Goal: Download file/media

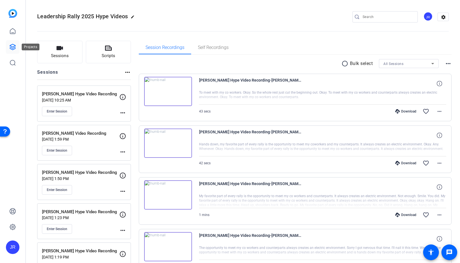
click at [11, 46] on icon at bounding box center [12, 47] width 7 height 7
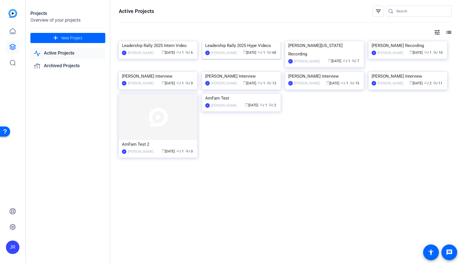
click at [214, 41] on img at bounding box center [241, 41] width 79 height 0
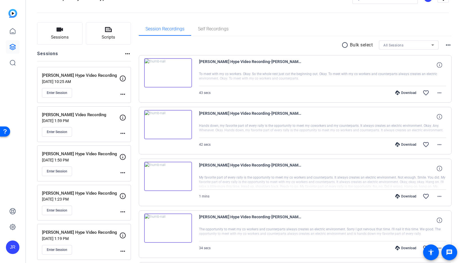
scroll to position [19, 0]
click at [57, 210] on span "Enter Session" at bounding box center [57, 211] width 21 height 5
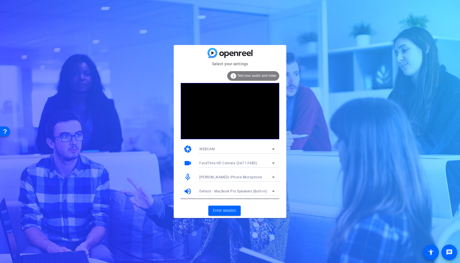
click at [263, 177] on div "Jason’s iPhone Microphone" at bounding box center [236, 177] width 73 height 7
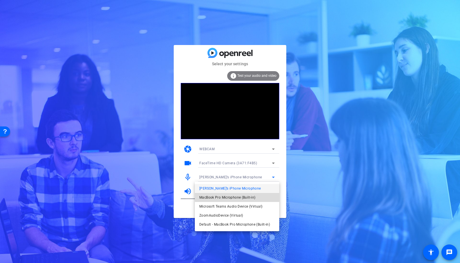
click at [245, 196] on span "MacBook Pro Microphone (Built-in)" at bounding box center [228, 197] width 56 height 7
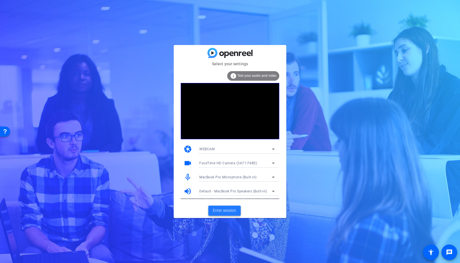
click at [218, 211] on span "Enter session" at bounding box center [224, 211] width 23 height 6
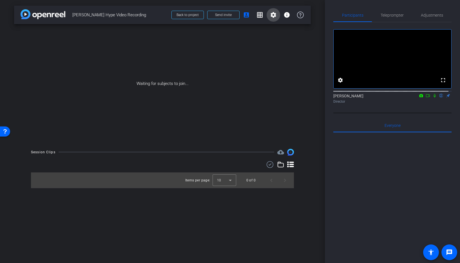
click at [276, 15] on mat-icon "settings" at bounding box center [273, 15] width 7 height 7
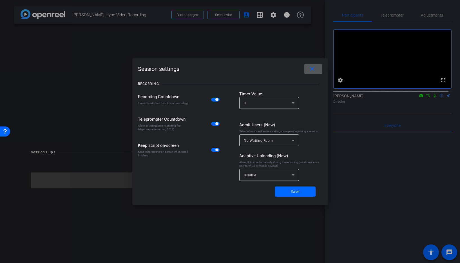
click at [214, 99] on span "button" at bounding box center [215, 100] width 8 height 4
click at [213, 124] on span "button" at bounding box center [215, 124] width 8 height 4
click at [216, 150] on span "button" at bounding box center [217, 150] width 3 height 3
click at [283, 193] on span at bounding box center [295, 192] width 41 height 14
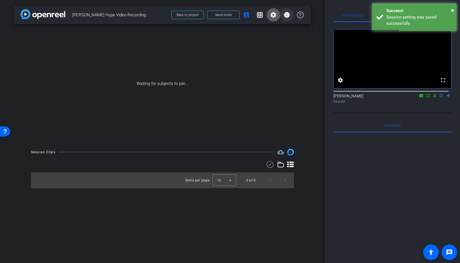
click at [289, 16] on mat-icon "info" at bounding box center [287, 15] width 7 height 7
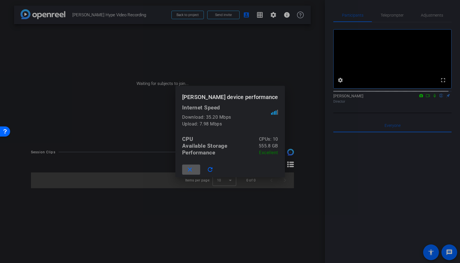
click at [214, 54] on div at bounding box center [230, 131] width 460 height 263
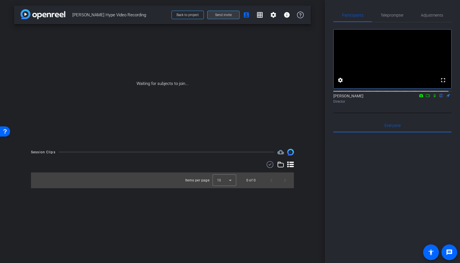
click at [226, 15] on span "Send invite" at bounding box center [223, 15] width 17 height 5
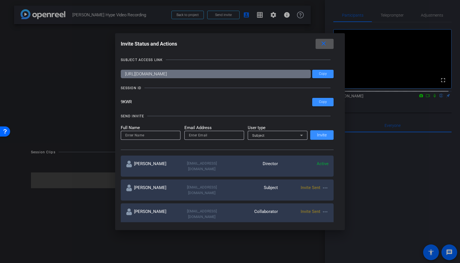
click at [323, 185] on mat-icon "more_horiz" at bounding box center [325, 188] width 7 height 7
click at [332, 200] on span "Re-Send Invite" at bounding box center [346, 199] width 42 height 7
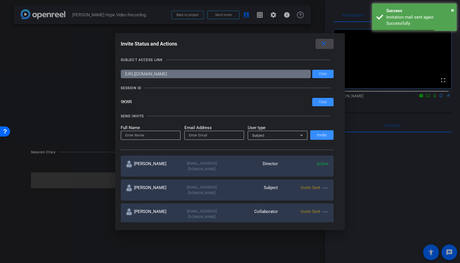
click at [324, 43] on mat-icon "close" at bounding box center [323, 43] width 7 height 7
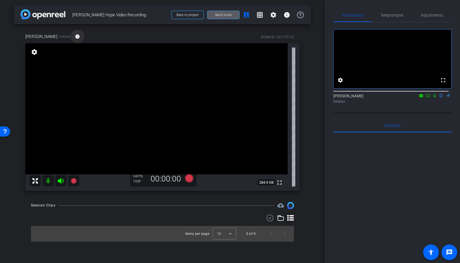
click at [75, 37] on mat-icon "info" at bounding box center [77, 36] width 5 height 5
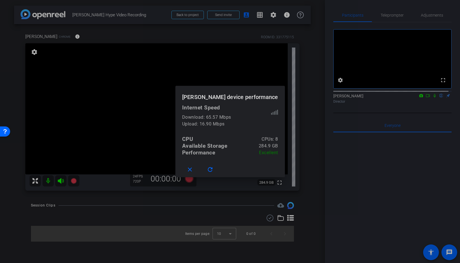
click at [248, 71] on div at bounding box center [230, 131] width 460 height 263
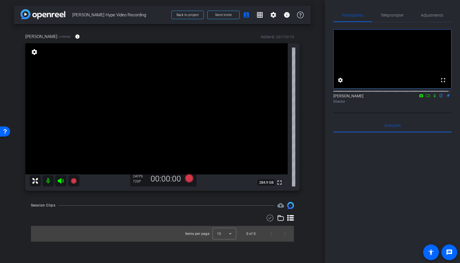
click at [33, 52] on mat-icon "settings" at bounding box center [34, 52] width 8 height 7
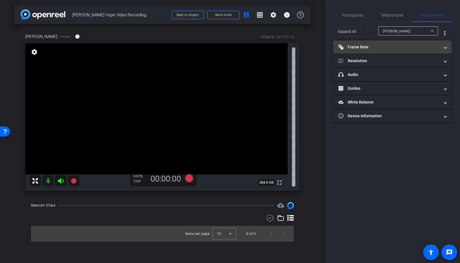
click at [373, 46] on mat-panel-title "Frame Rate Frame Rate" at bounding box center [389, 47] width 101 height 6
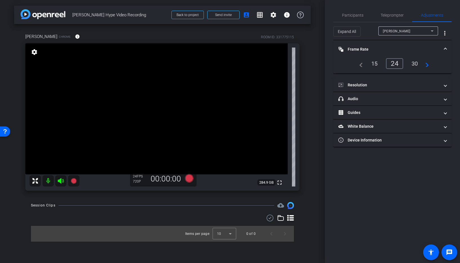
click at [414, 63] on div "30" at bounding box center [415, 64] width 15 height 10
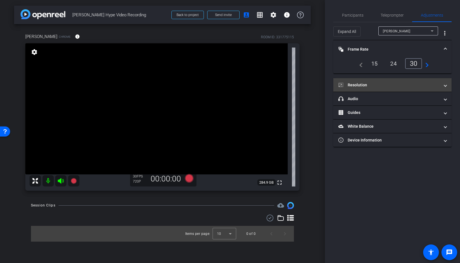
click at [367, 86] on mat-panel-title "Resolution" at bounding box center [389, 85] width 101 height 6
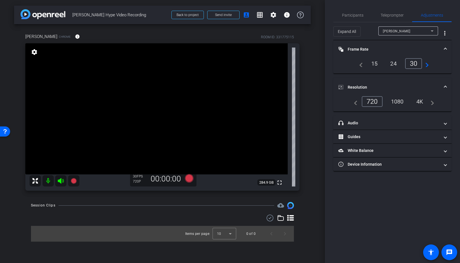
click at [397, 99] on div "1080" at bounding box center [397, 102] width 21 height 10
click at [347, 17] on span "Participants" at bounding box center [352, 15] width 21 height 4
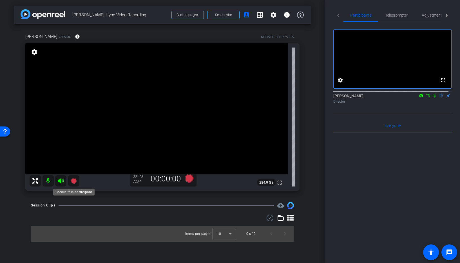
click at [74, 182] on icon at bounding box center [74, 181] width 6 height 6
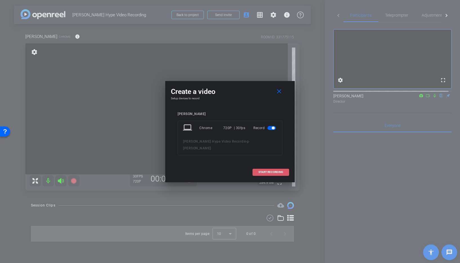
click at [264, 171] on span "START RECORDING" at bounding box center [271, 172] width 25 height 3
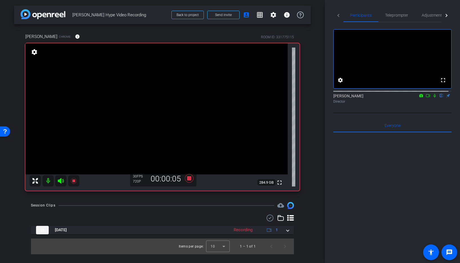
click at [433, 98] on icon at bounding box center [435, 96] width 5 height 4
click at [74, 180] on icon at bounding box center [74, 181] width 6 height 6
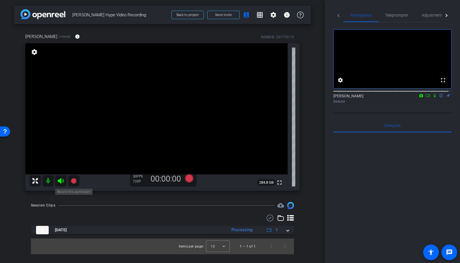
click at [73, 182] on icon at bounding box center [74, 181] width 6 height 6
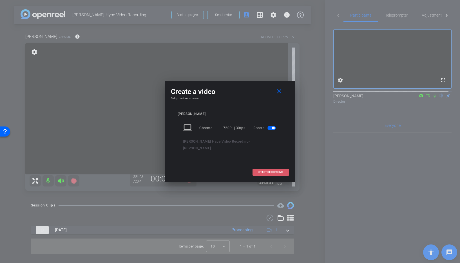
click at [273, 171] on span "START RECORDING" at bounding box center [271, 172] width 25 height 3
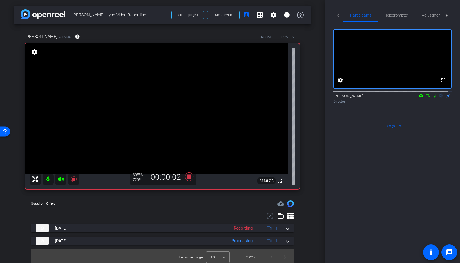
click at [433, 98] on icon at bounding box center [435, 96] width 5 height 4
click at [74, 180] on icon at bounding box center [74, 180] width 6 height 6
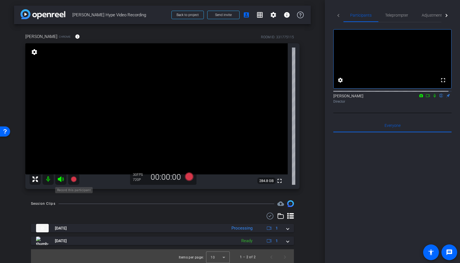
click at [74, 178] on icon at bounding box center [74, 180] width 6 height 6
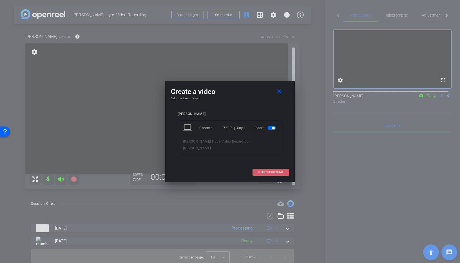
click at [276, 171] on span "START RECORDING" at bounding box center [271, 172] width 25 height 3
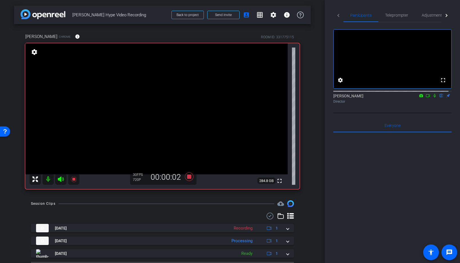
click at [433, 98] on icon at bounding box center [435, 96] width 5 height 4
click at [434, 98] on icon at bounding box center [435, 96] width 3 height 4
click at [72, 180] on icon at bounding box center [74, 180] width 6 height 6
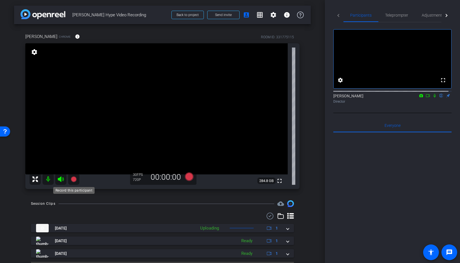
click at [73, 180] on icon at bounding box center [74, 180] width 6 height 6
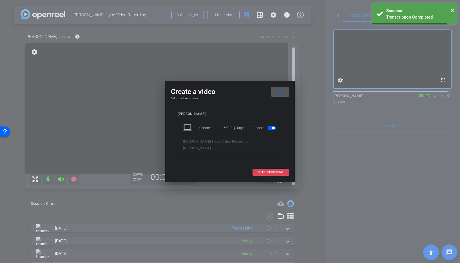
click at [273, 171] on span "START RECORDING" at bounding box center [271, 172] width 25 height 3
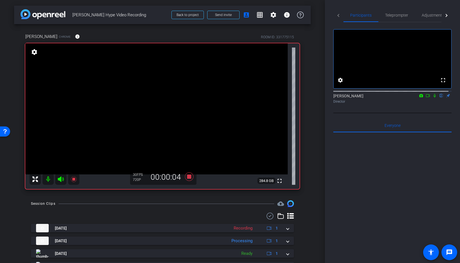
click at [433, 98] on icon at bounding box center [435, 96] width 5 height 4
click at [75, 179] on icon at bounding box center [73, 179] width 7 height 7
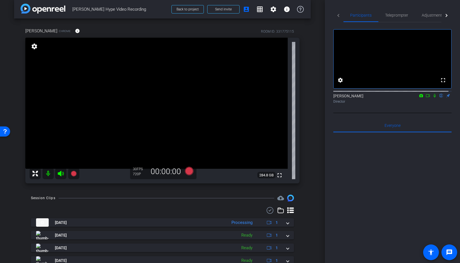
scroll to position [7, 0]
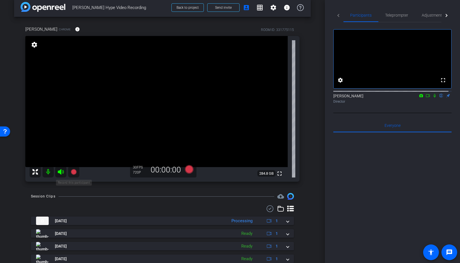
click at [73, 173] on icon at bounding box center [74, 172] width 6 height 6
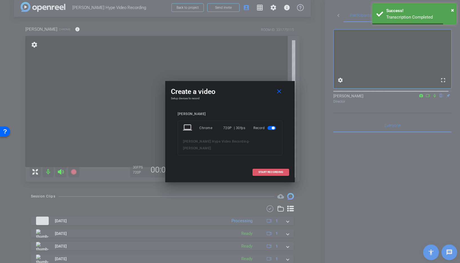
click at [266, 171] on span "START RECORDING" at bounding box center [271, 172] width 25 height 3
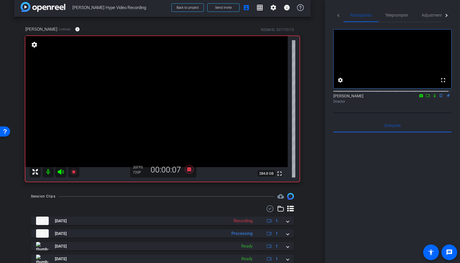
click at [433, 98] on icon at bounding box center [435, 96] width 5 height 4
click at [72, 173] on icon at bounding box center [73, 172] width 7 height 7
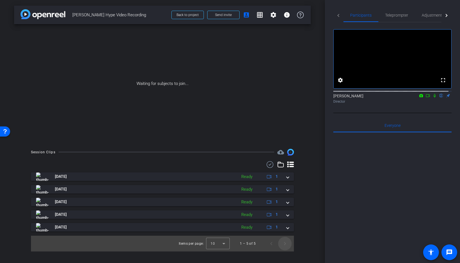
scroll to position [0, 0]
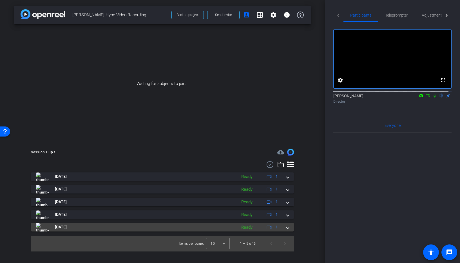
click at [289, 229] on mat-expansion-panel-header "Aug 11, 2025 Ready 1" at bounding box center [162, 227] width 263 height 8
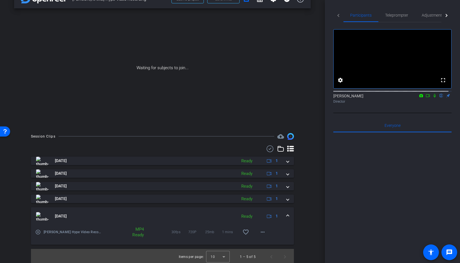
scroll to position [17, 0]
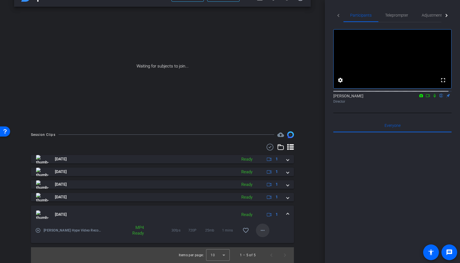
click at [260, 232] on mat-icon "more_horiz" at bounding box center [263, 230] width 7 height 7
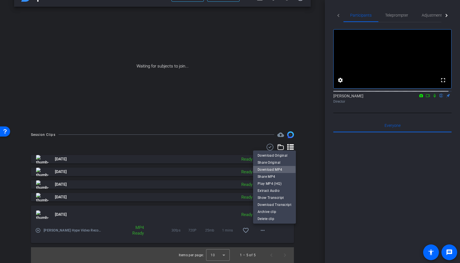
click at [269, 170] on span "Download MP4" at bounding box center [275, 170] width 34 height 7
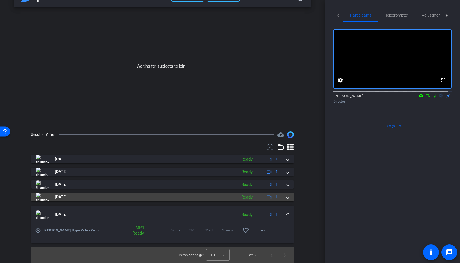
click at [287, 199] on span at bounding box center [288, 197] width 2 height 6
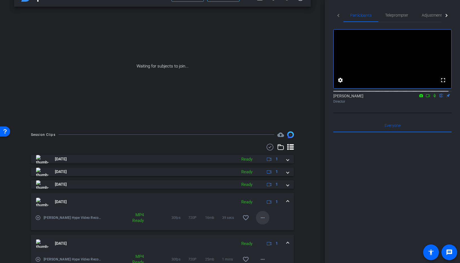
click at [260, 217] on mat-icon "more_horiz" at bounding box center [263, 218] width 7 height 7
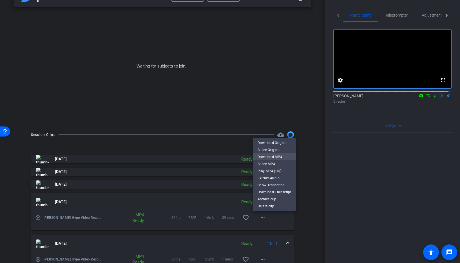
click at [268, 159] on span "Download MP4" at bounding box center [275, 157] width 34 height 7
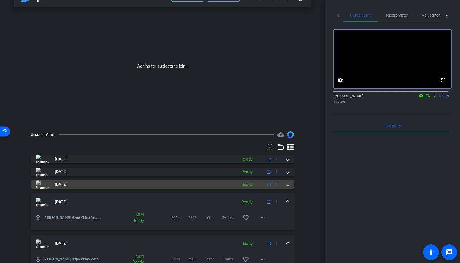
click at [287, 185] on span at bounding box center [288, 185] width 2 height 6
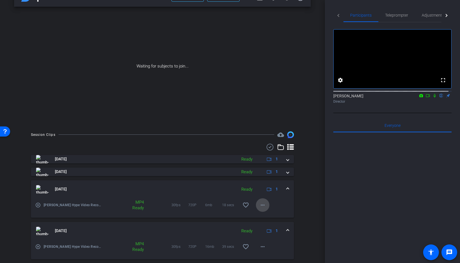
click at [260, 205] on mat-icon "more_horiz" at bounding box center [263, 205] width 7 height 7
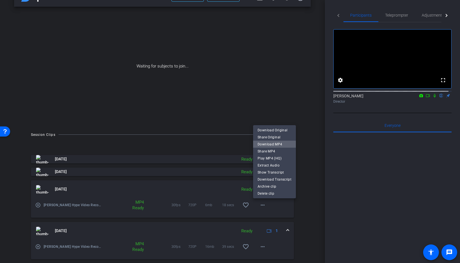
click at [275, 145] on span "Download MP4" at bounding box center [275, 144] width 34 height 7
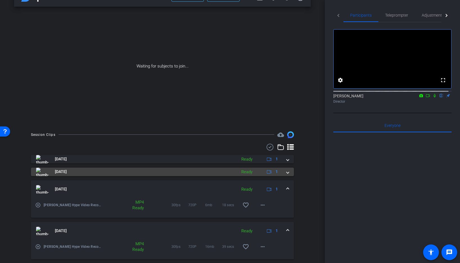
click at [287, 173] on span at bounding box center [288, 172] width 2 height 6
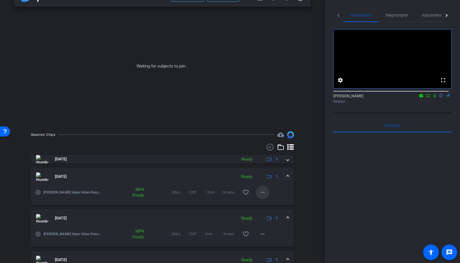
click at [260, 192] on mat-icon "more_horiz" at bounding box center [263, 192] width 7 height 7
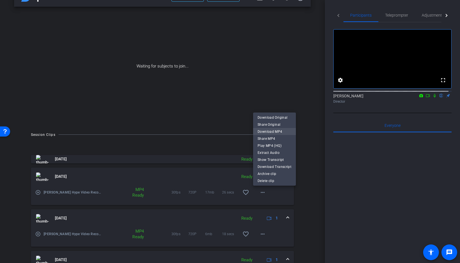
click at [268, 133] on span "Download MP4" at bounding box center [275, 132] width 34 height 7
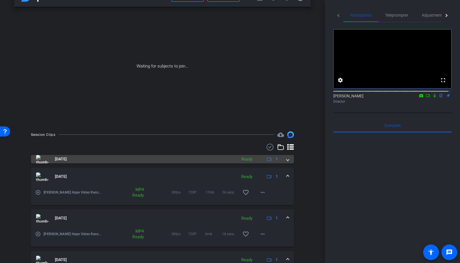
click at [287, 160] on span at bounding box center [288, 159] width 2 height 6
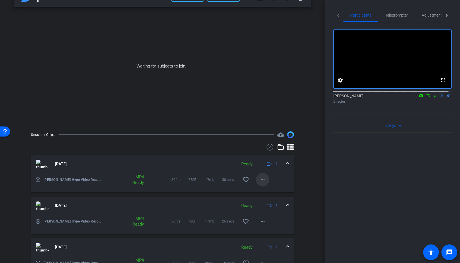
click at [260, 179] on mat-icon "more_horiz" at bounding box center [263, 180] width 7 height 7
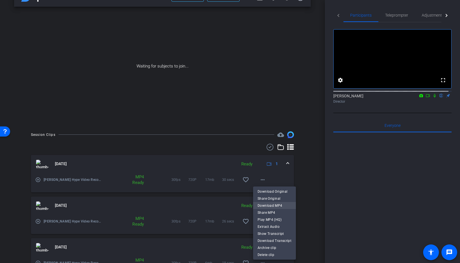
click at [261, 206] on span "Download MP4" at bounding box center [275, 206] width 34 height 7
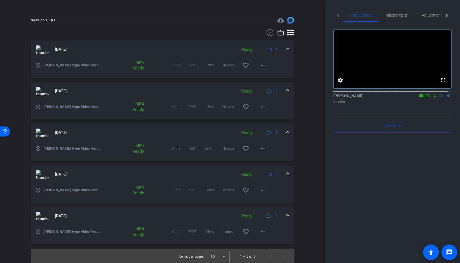
scroll to position [134, 0]
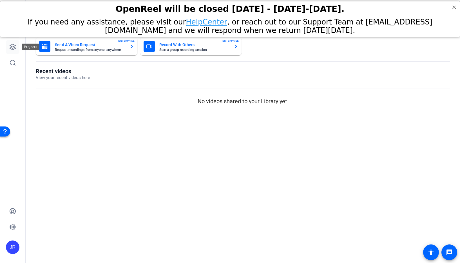
click at [15, 45] on icon at bounding box center [12, 47] width 7 height 7
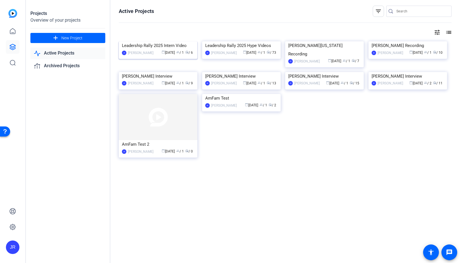
click at [177, 41] on img at bounding box center [158, 41] width 79 height 0
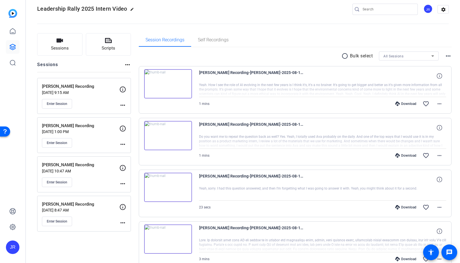
scroll to position [8, 0]
click at [61, 181] on span "Enter Session" at bounding box center [57, 182] width 21 height 5
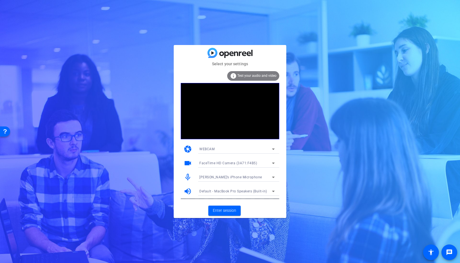
click at [254, 177] on div "Jason’s iPhone Microphone" at bounding box center [236, 177] width 73 height 7
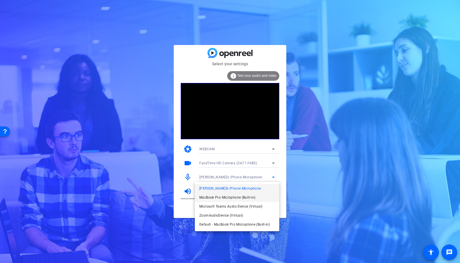
click at [240, 197] on span "MacBook Pro Microphone (Built-in)" at bounding box center [228, 197] width 56 height 7
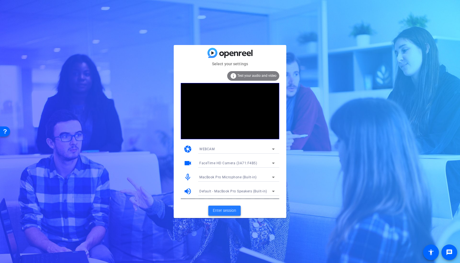
click at [221, 212] on span "Enter session" at bounding box center [224, 211] width 23 height 6
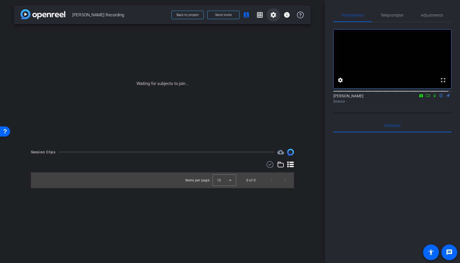
click at [272, 15] on mat-icon "settings" at bounding box center [273, 15] width 7 height 7
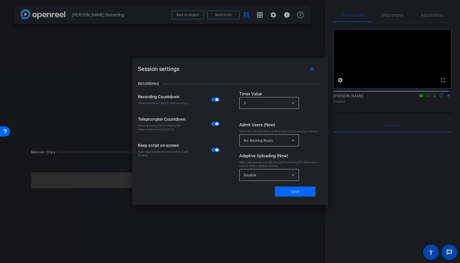
click at [216, 100] on span "button" at bounding box center [217, 99] width 3 height 3
click at [214, 124] on span "button" at bounding box center [215, 124] width 8 height 4
click at [216, 151] on span "button" at bounding box center [217, 150] width 3 height 3
click at [282, 193] on span at bounding box center [295, 192] width 41 height 14
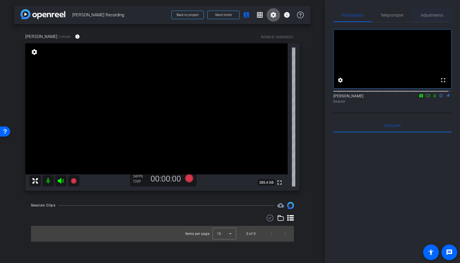
click at [425, 16] on span "Adjustments" at bounding box center [432, 15] width 22 height 4
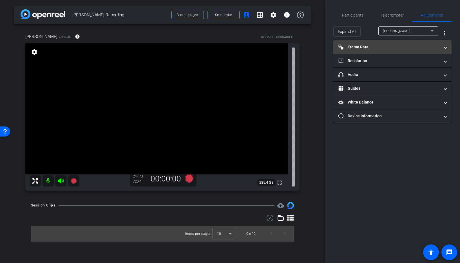
click at [358, 48] on mat-panel-title "Frame Rate Frame Rate" at bounding box center [389, 47] width 101 height 6
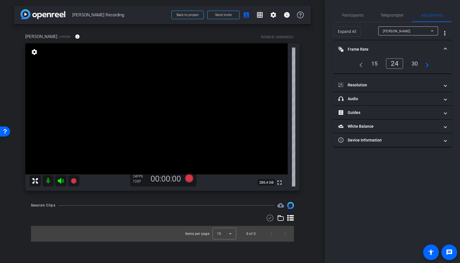
click at [416, 63] on div "30" at bounding box center [415, 64] width 15 height 10
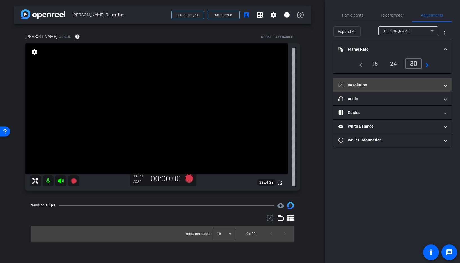
click at [366, 85] on mat-panel-title "Resolution" at bounding box center [389, 85] width 101 height 6
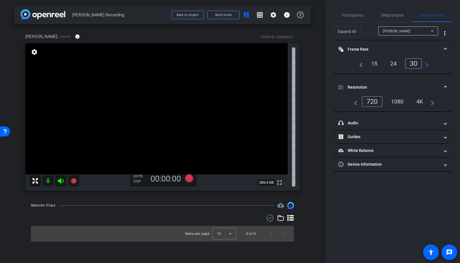
click at [397, 103] on div "1080" at bounding box center [397, 102] width 21 height 10
click at [356, 17] on span "Participants" at bounding box center [352, 15] width 21 height 4
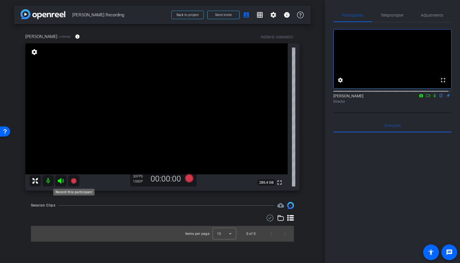
click at [74, 181] on icon at bounding box center [74, 181] width 6 height 6
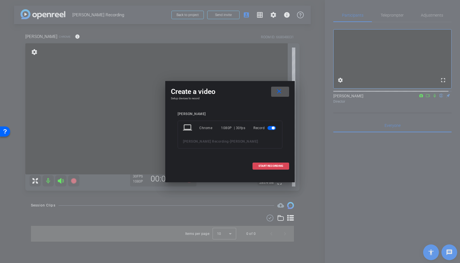
click at [262, 168] on span "START RECORDING" at bounding box center [271, 166] width 25 height 3
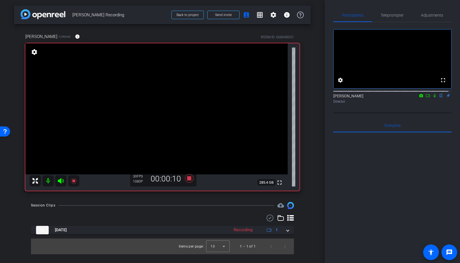
click at [433, 98] on icon at bounding box center [435, 96] width 5 height 4
click at [434, 98] on icon at bounding box center [435, 96] width 3 height 4
click at [433, 98] on icon at bounding box center [435, 96] width 5 height 4
click at [73, 181] on icon at bounding box center [74, 181] width 6 height 6
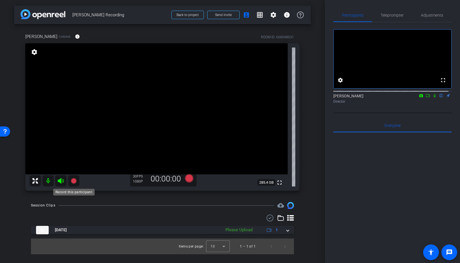
click at [75, 181] on icon at bounding box center [74, 181] width 6 height 6
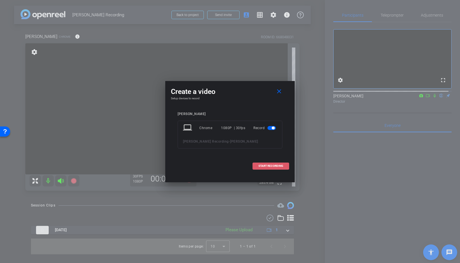
click at [272, 168] on span "START RECORDING" at bounding box center [271, 166] width 25 height 3
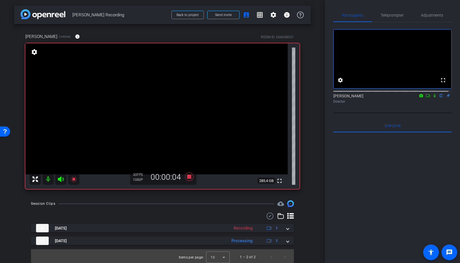
click at [433, 98] on icon at bounding box center [435, 96] width 5 height 4
click at [434, 98] on icon at bounding box center [435, 96] width 3 height 4
click at [433, 98] on icon at bounding box center [435, 96] width 5 height 4
click at [72, 180] on icon at bounding box center [73, 179] width 7 height 7
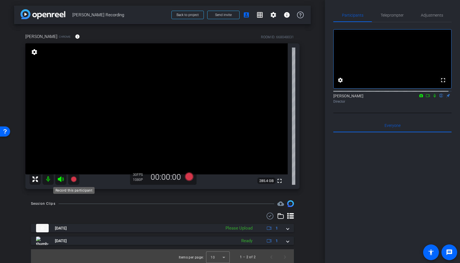
click at [73, 180] on icon at bounding box center [74, 180] width 6 height 6
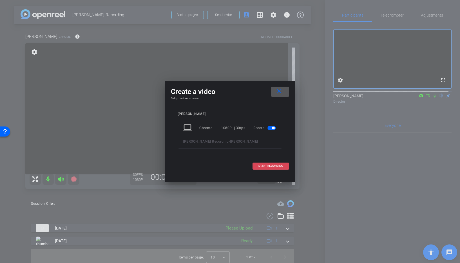
click at [280, 173] on span at bounding box center [271, 167] width 36 height 14
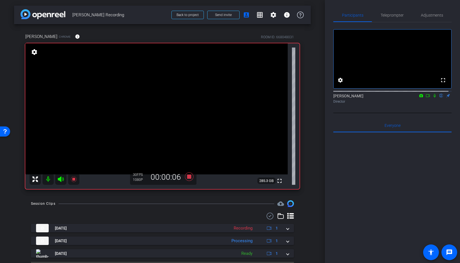
click at [433, 98] on icon at bounding box center [435, 96] width 5 height 4
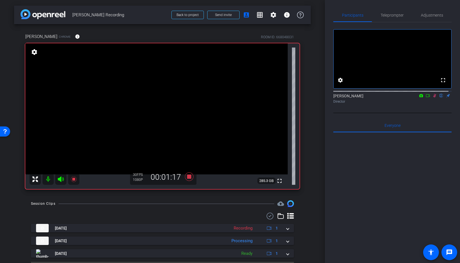
click at [433, 98] on icon at bounding box center [435, 96] width 5 height 4
click at [73, 178] on icon at bounding box center [73, 179] width 7 height 7
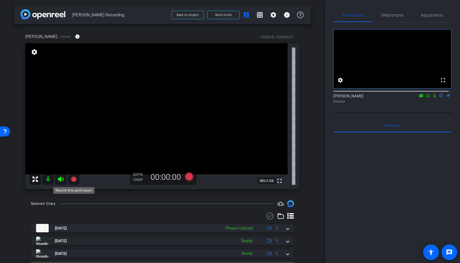
click at [76, 178] on icon at bounding box center [74, 180] width 6 height 6
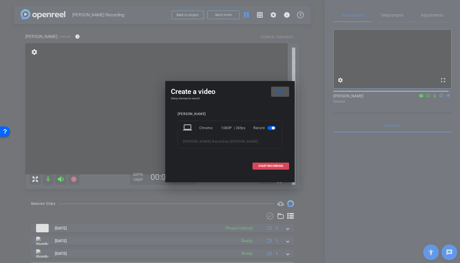
click at [265, 168] on span "START RECORDING" at bounding box center [271, 166] width 25 height 3
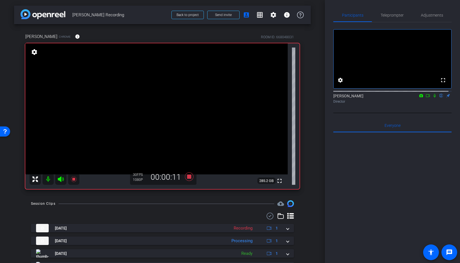
click at [434, 98] on icon at bounding box center [435, 96] width 2 height 4
click at [434, 98] on icon at bounding box center [435, 96] width 5 height 4
click at [434, 98] on icon at bounding box center [435, 96] width 2 height 4
click at [433, 98] on icon at bounding box center [435, 96] width 5 height 4
click at [73, 178] on icon at bounding box center [73, 179] width 7 height 7
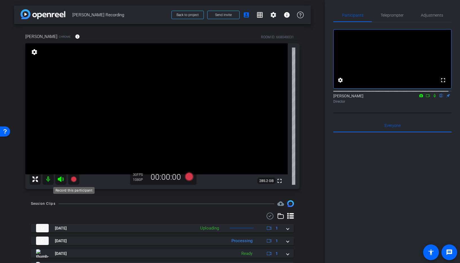
click at [73, 180] on icon at bounding box center [74, 180] width 6 height 6
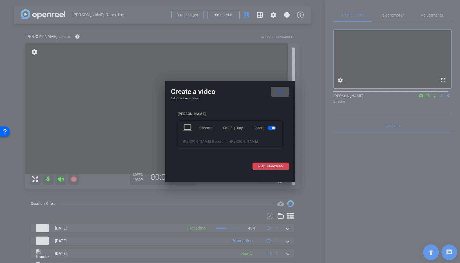
click at [265, 168] on span "START RECORDING" at bounding box center [271, 166] width 25 height 3
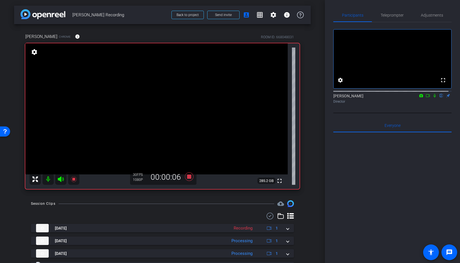
click at [434, 98] on icon at bounding box center [435, 96] width 2 height 4
click at [433, 98] on icon at bounding box center [435, 96] width 5 height 4
click at [74, 178] on icon at bounding box center [74, 180] width 6 height 6
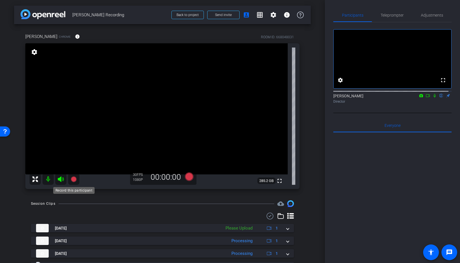
click at [74, 180] on icon at bounding box center [74, 180] width 6 height 6
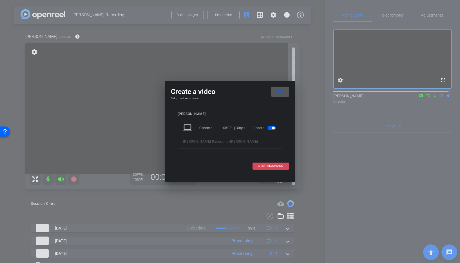
click at [262, 168] on span "START RECORDING" at bounding box center [271, 166] width 25 height 3
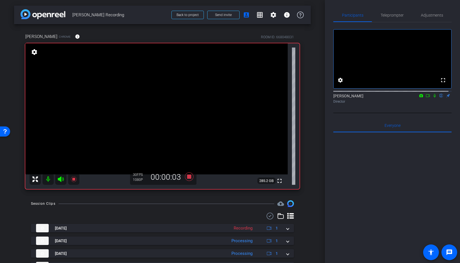
click at [433, 98] on icon at bounding box center [435, 96] width 5 height 4
click at [73, 180] on icon at bounding box center [74, 180] width 6 height 6
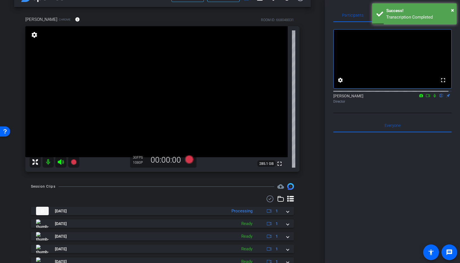
scroll to position [1, 0]
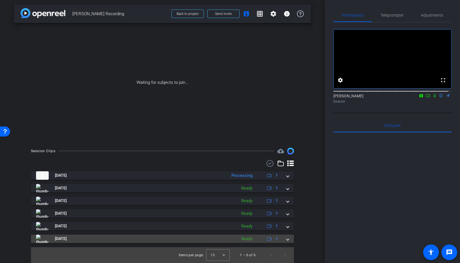
click at [287, 239] on span at bounding box center [288, 239] width 2 height 6
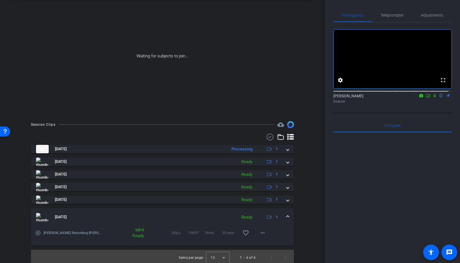
scroll to position [30, 0]
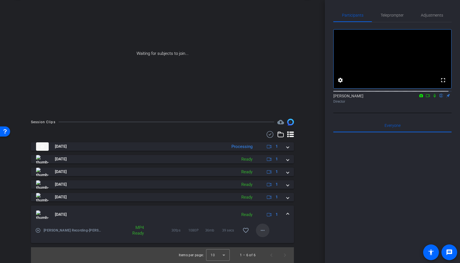
click at [260, 231] on mat-icon "more_horiz" at bounding box center [263, 230] width 7 height 7
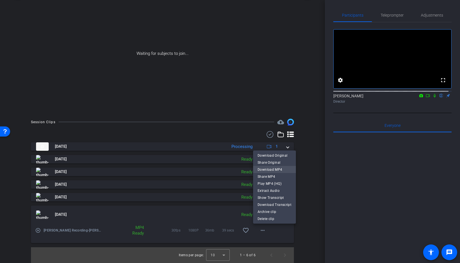
click at [269, 171] on span "Download MP4" at bounding box center [275, 170] width 34 height 7
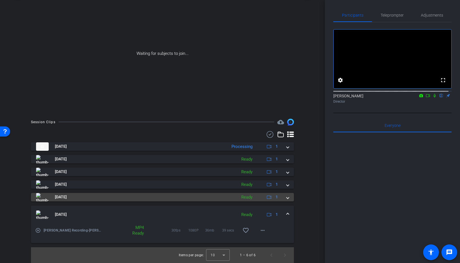
click at [287, 198] on span at bounding box center [288, 197] width 2 height 6
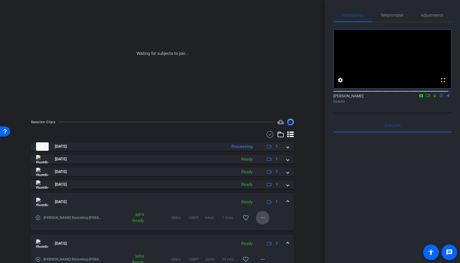
click at [260, 218] on mat-icon "more_horiz" at bounding box center [263, 218] width 7 height 7
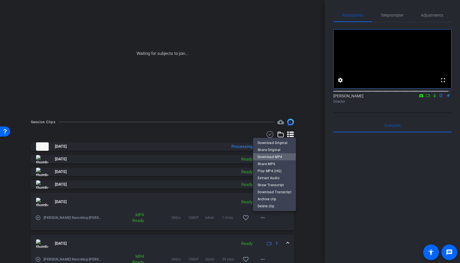
click at [272, 155] on span "Download MP4" at bounding box center [275, 157] width 34 height 7
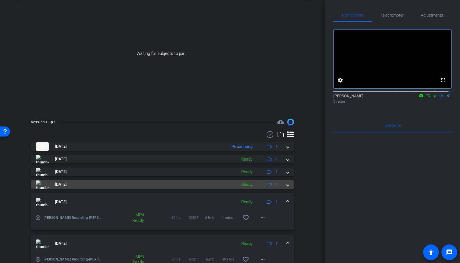
click at [287, 184] on span at bounding box center [288, 185] width 2 height 6
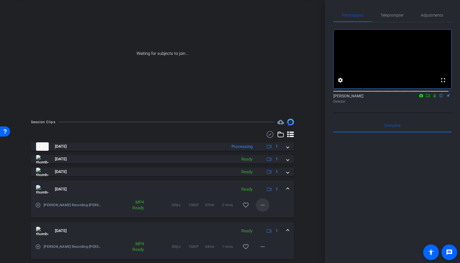
click at [260, 207] on mat-icon "more_horiz" at bounding box center [263, 205] width 7 height 7
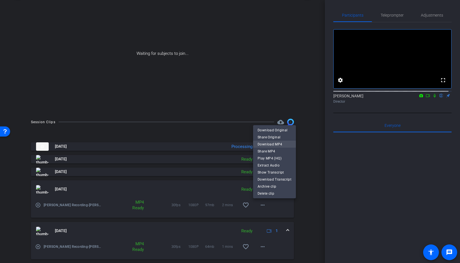
click at [265, 144] on span "Download MP4" at bounding box center [275, 144] width 34 height 7
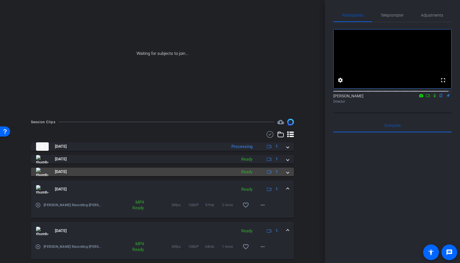
click at [287, 173] on span at bounding box center [288, 172] width 2 height 6
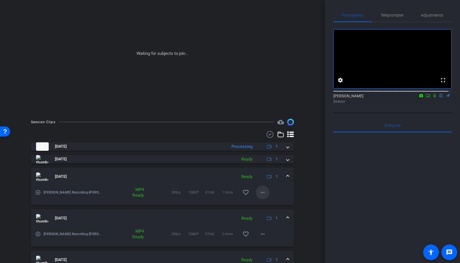
click at [260, 194] on mat-icon "more_horiz" at bounding box center [263, 192] width 7 height 7
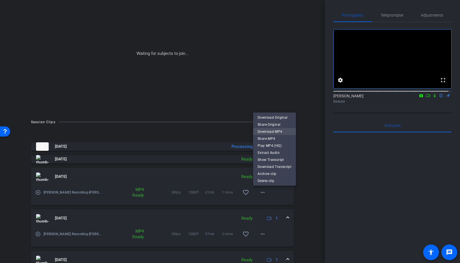
click at [273, 132] on span "Download MP4" at bounding box center [275, 132] width 34 height 7
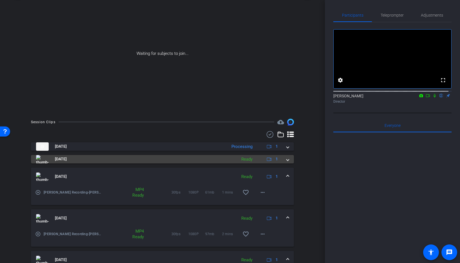
click at [287, 159] on span at bounding box center [288, 159] width 2 height 6
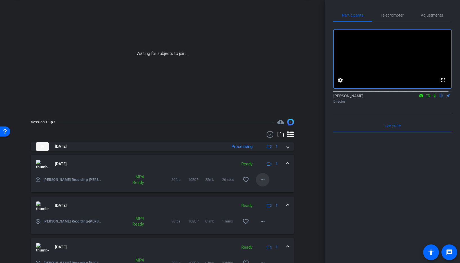
click at [260, 178] on mat-icon "more_horiz" at bounding box center [263, 180] width 7 height 7
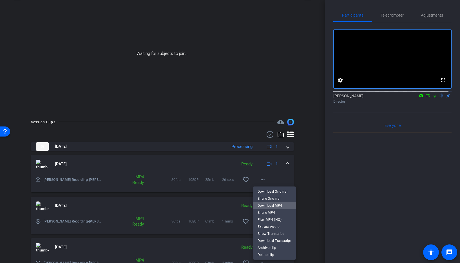
click at [276, 207] on span "Download MP4" at bounding box center [275, 206] width 34 height 7
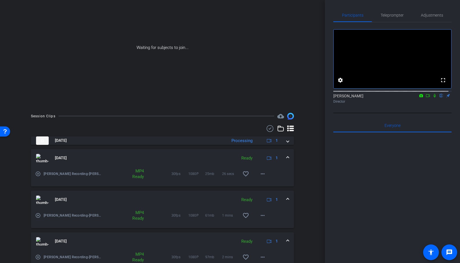
scroll to position [32, 0]
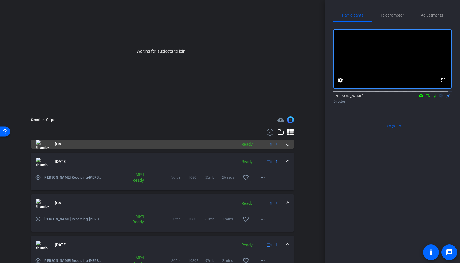
click at [287, 145] on span at bounding box center [288, 144] width 2 height 6
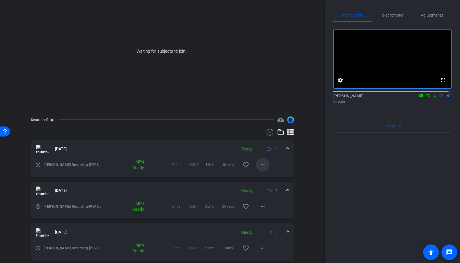
click at [260, 165] on mat-icon "more_horiz" at bounding box center [263, 165] width 7 height 7
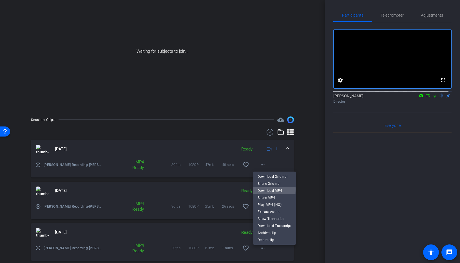
click at [264, 189] on span "Download MP4" at bounding box center [275, 191] width 34 height 7
